Goal: Task Accomplishment & Management: Manage account settings

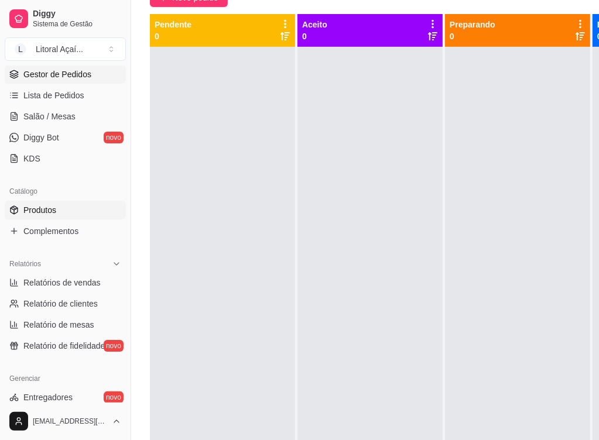
scroll to position [176, 0]
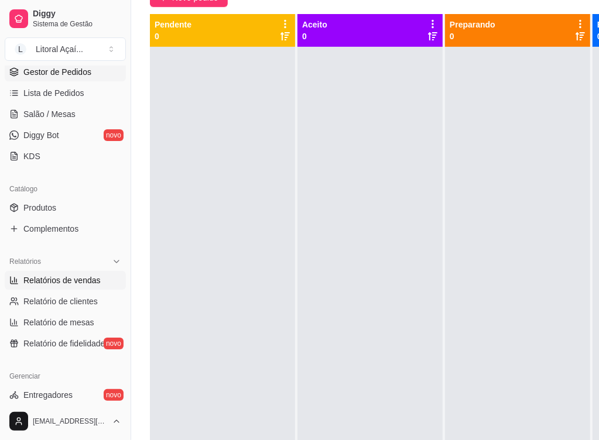
click at [75, 278] on span "Relatórios de vendas" at bounding box center [61, 281] width 77 height 12
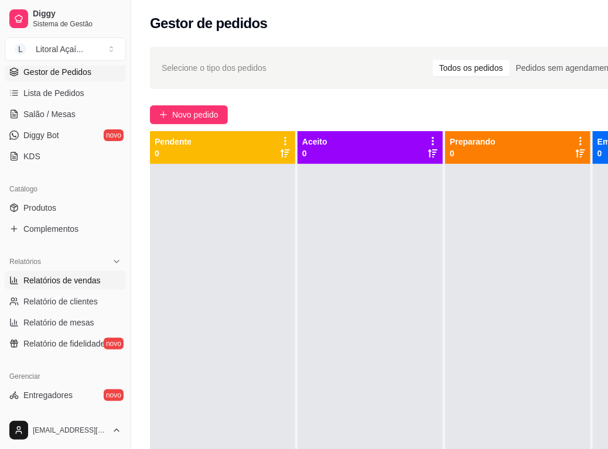
select select "ALL"
select select "0"
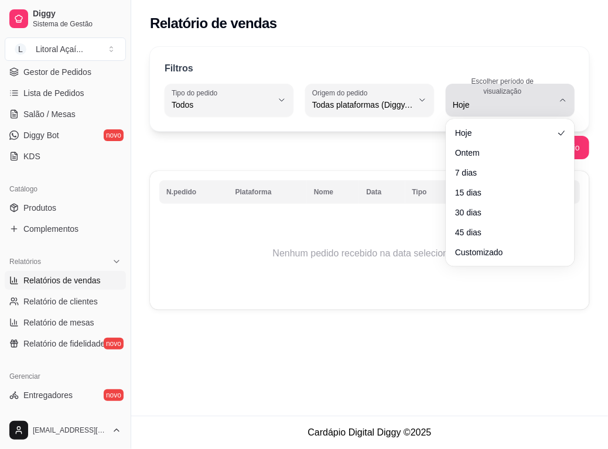
click at [513, 89] on label "Escolher período de visualização" at bounding box center [505, 86] width 104 height 20
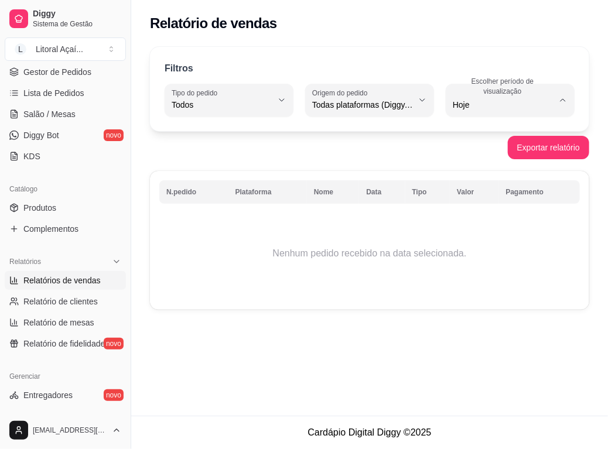
click at [453, 159] on li "Ontem" at bounding box center [510, 151] width 115 height 18
type input "1"
select select "1"
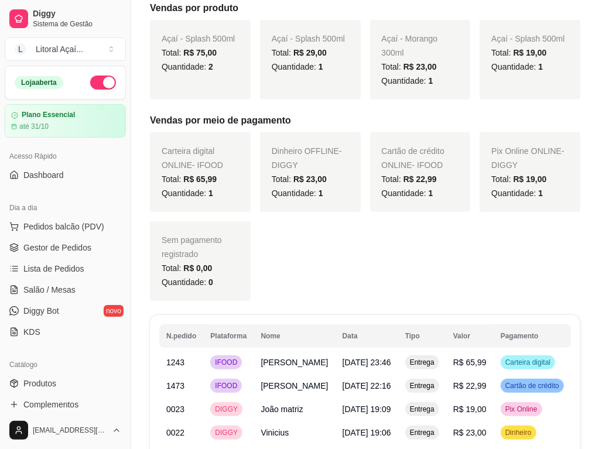
click at [489, 173] on div "Pix Online ONLINE - DIGGY Total: R$ 19,00 Quantidade: 1" at bounding box center [530, 172] width 101 height 80
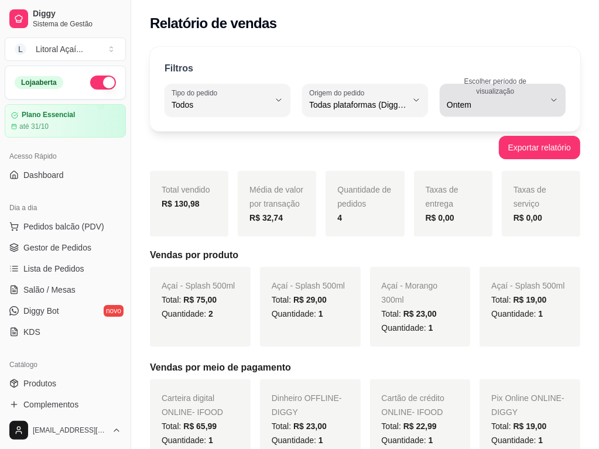
click at [518, 102] on span "Ontem" at bounding box center [496, 105] width 98 height 12
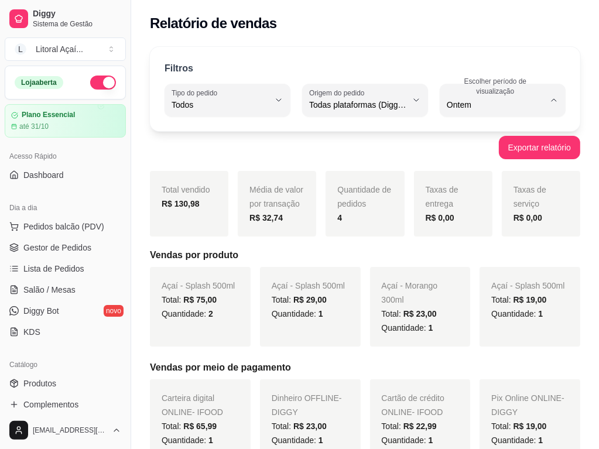
click at [473, 237] on li "45 dias" at bounding box center [503, 228] width 112 height 18
type input "45"
select select "45"
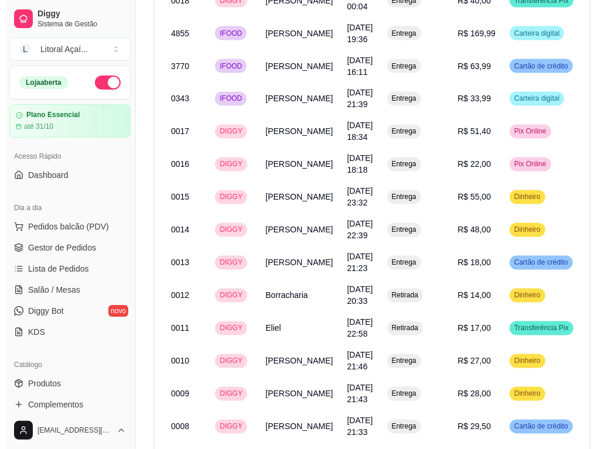
scroll to position [1695, 0]
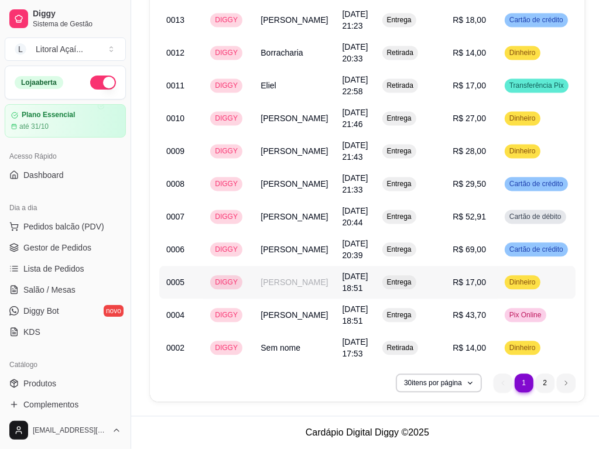
click at [437, 266] on td "Entrega" at bounding box center [410, 282] width 71 height 33
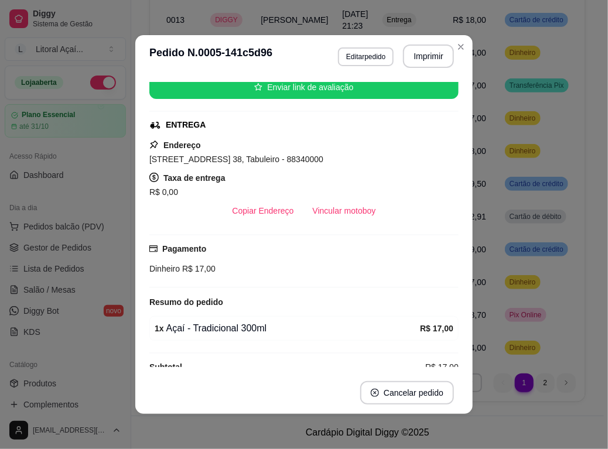
scroll to position [155, 0]
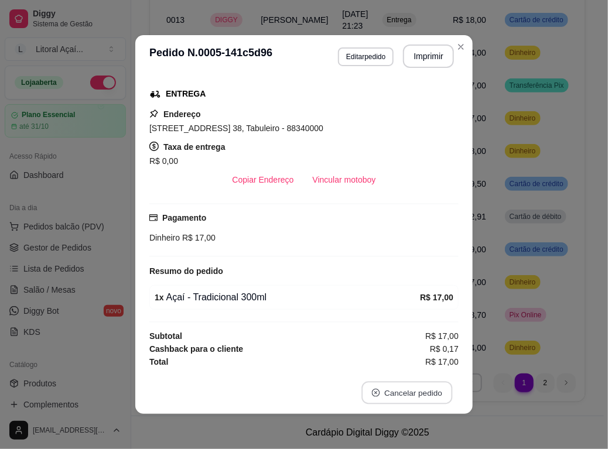
click at [416, 395] on button "Cancelar pedido" at bounding box center [406, 393] width 91 height 23
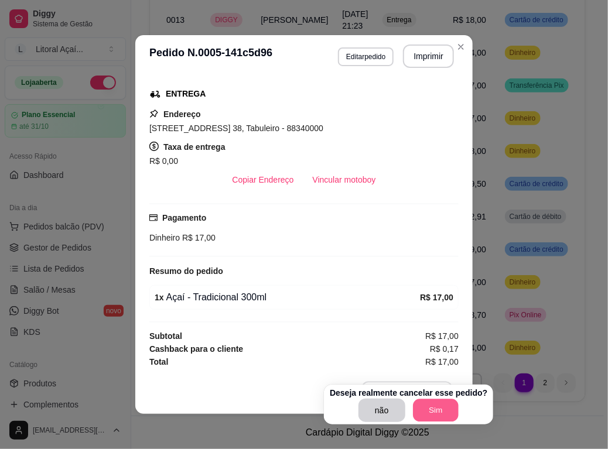
click at [433, 399] on button "Sim" at bounding box center [436, 410] width 46 height 23
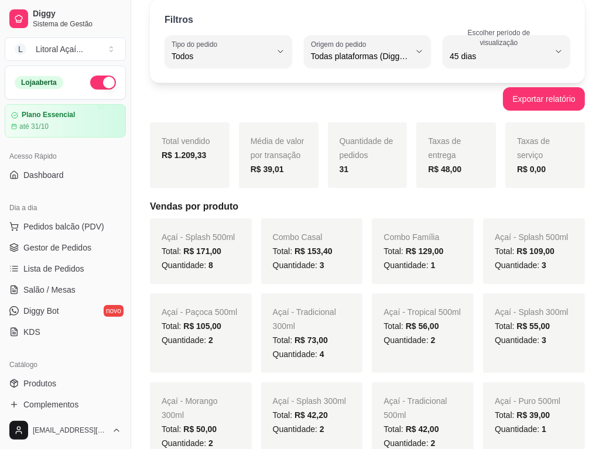
scroll to position [0, 0]
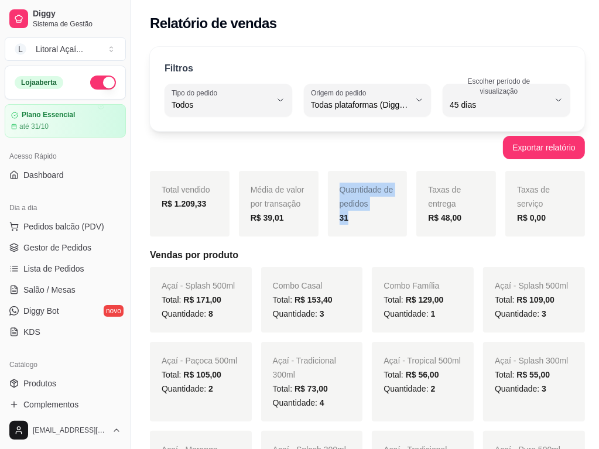
drag, startPoint x: 344, startPoint y: 186, endPoint x: 399, endPoint y: 227, distance: 68.3
click at [405, 227] on div "Total vendido R$ 1.209,33 Média de valor por transação R$ 39,01 Quantidade de p…" at bounding box center [367, 204] width 435 height 66
click at [397, 226] on div "Quantidade de pedidos 31" at bounding box center [368, 204] width 80 height 66
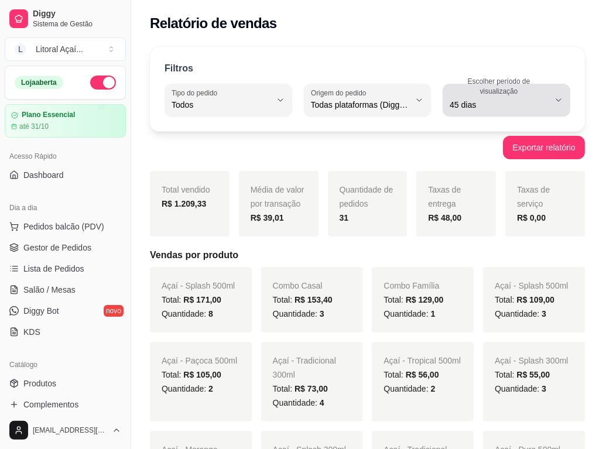
click at [506, 105] on span "45 dias" at bounding box center [500, 105] width 100 height 12
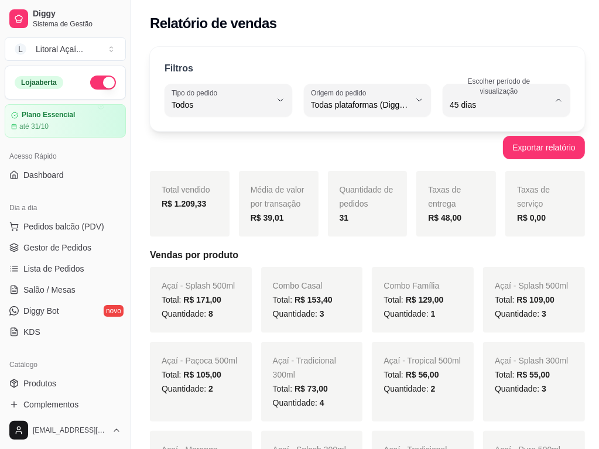
click at [480, 229] on span "45 dias" at bounding box center [498, 228] width 92 height 11
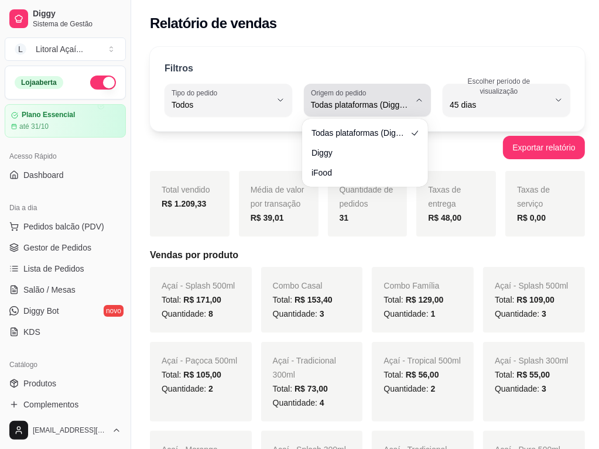
click at [350, 103] on span "Todas plataformas (Diggy, iFood)" at bounding box center [361, 105] width 100 height 12
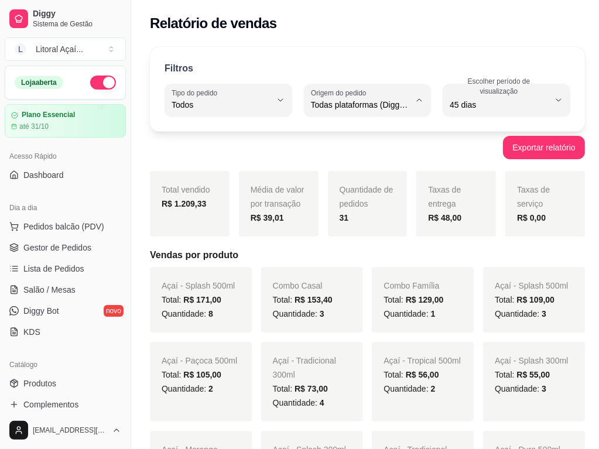
click at [345, 151] on span "Diggy" at bounding box center [360, 151] width 92 height 11
type input "DIGGY"
select select "DIGGY"
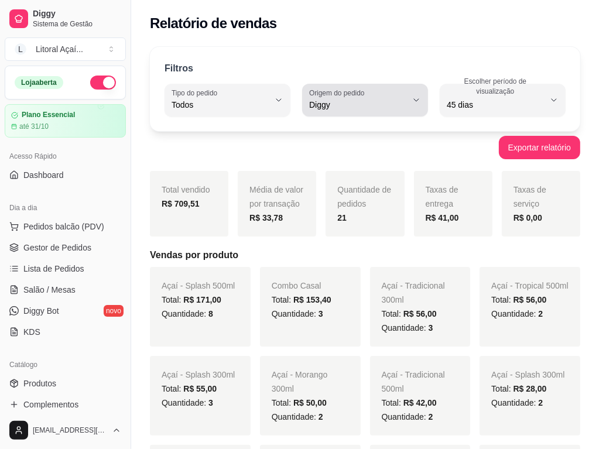
click at [384, 105] on span "Diggy" at bounding box center [358, 105] width 98 height 12
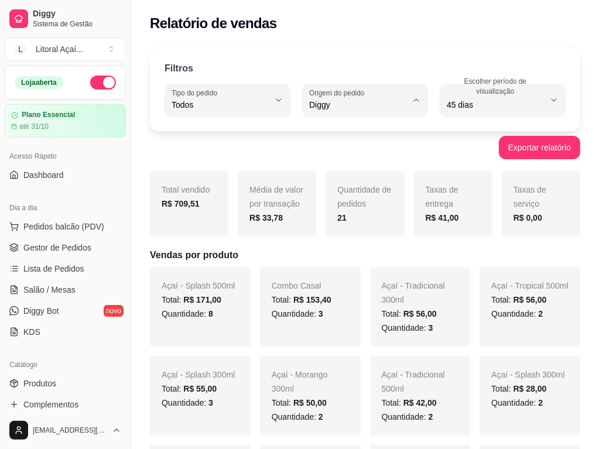
click at [360, 136] on span "Todas plataformas (Diggy, iFood)" at bounding box center [360, 132] width 92 height 11
type input "ALL"
select select "ALL"
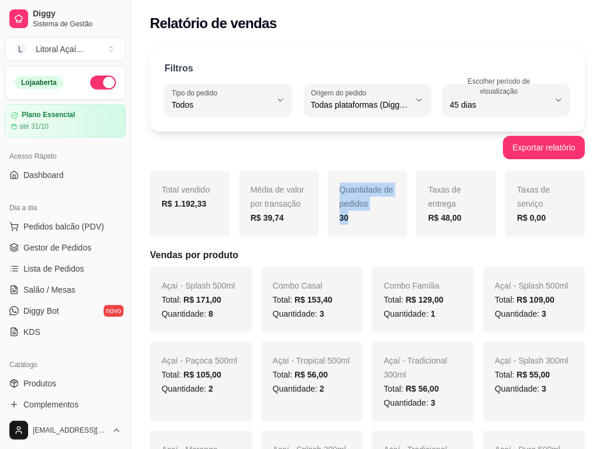
drag, startPoint x: 339, startPoint y: 183, endPoint x: 401, endPoint y: 218, distance: 70.8
click at [401, 218] on div "Quantidade de pedidos 30" at bounding box center [368, 204] width 80 height 66
drag, startPoint x: 159, startPoint y: 192, endPoint x: 218, endPoint y: 206, distance: 60.9
click at [218, 206] on div "Total vendido R$ 1.192,33" at bounding box center [190, 204] width 80 height 66
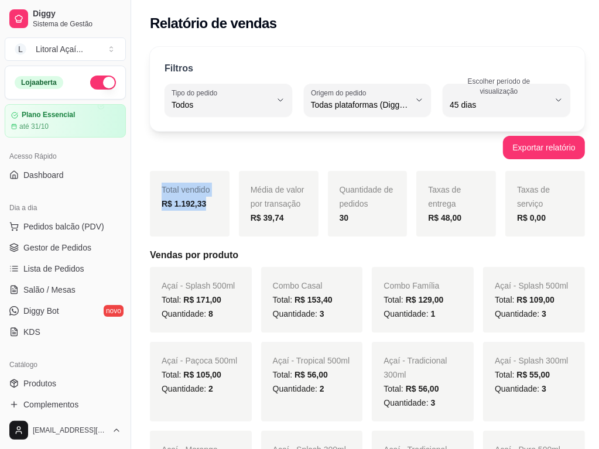
click at [217, 206] on div "Total vendido R$ 1.192,33" at bounding box center [190, 204] width 80 height 66
